Goal: Task Accomplishment & Management: Manage account settings

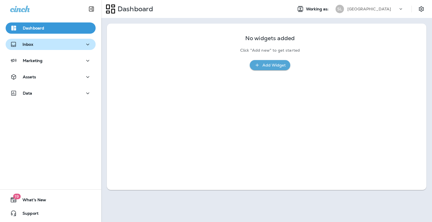
click at [85, 45] on icon "button" at bounding box center [87, 44] width 7 height 7
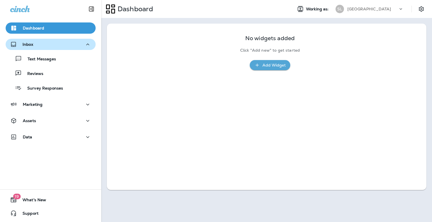
click at [85, 45] on icon "button" at bounding box center [87, 44] width 7 height 7
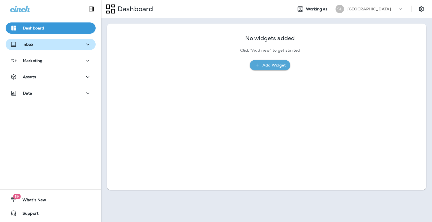
click at [397, 9] on div "[GEOGRAPHIC_DATA]" at bounding box center [372, 9] width 51 height 8
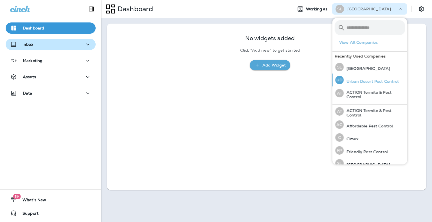
click at [374, 80] on p "Urban Desert Pest Control" at bounding box center [370, 81] width 55 height 4
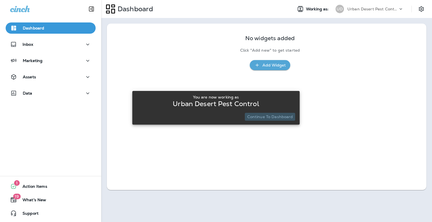
click at [273, 117] on p "Continue to Dashboard" at bounding box center [270, 117] width 46 height 4
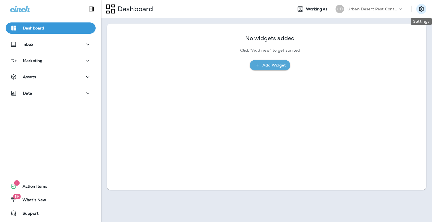
click at [420, 10] on icon "Settings" at bounding box center [421, 9] width 7 height 7
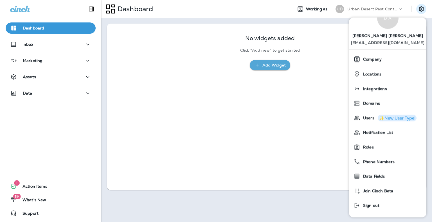
scroll to position [24, 0]
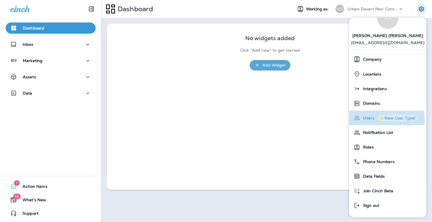
click at [370, 121] on div "Users ✨New User Type!" at bounding box center [387, 117] width 73 height 11
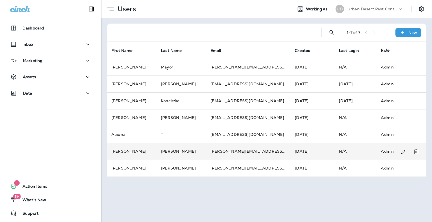
click at [355, 150] on td "N/A" at bounding box center [355, 151] width 42 height 17
